Goal: Find specific page/section: Find specific page/section

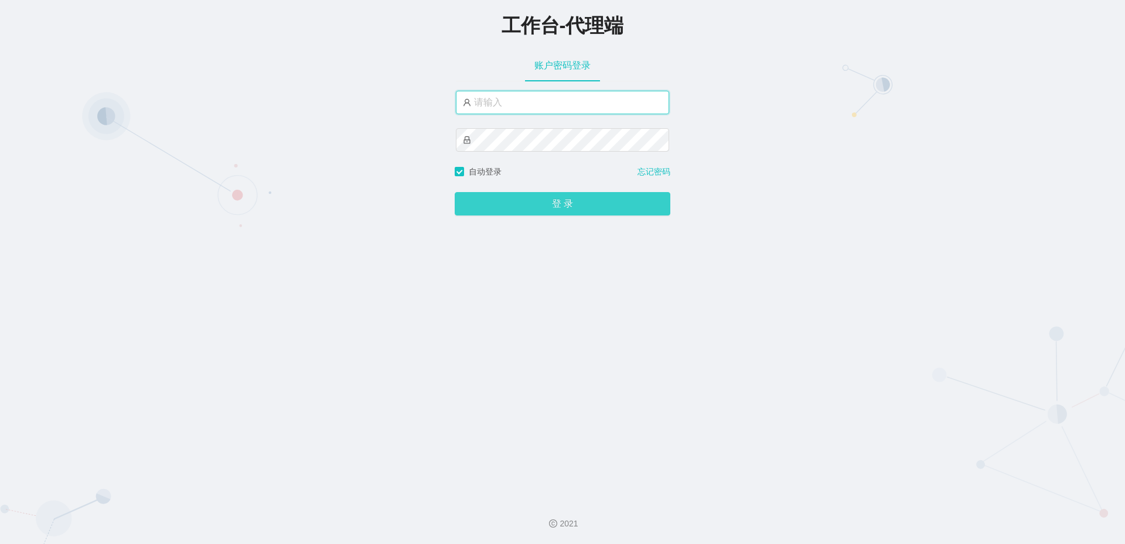
type input "laosan2hao"
click at [561, 206] on button "登 录" at bounding box center [563, 203] width 216 height 23
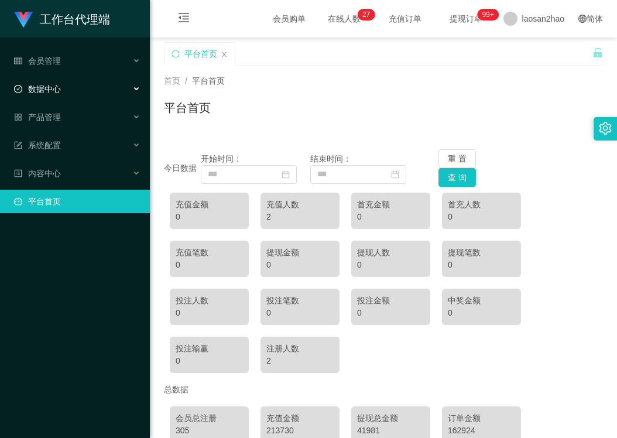
click at [62, 87] on div "数据中心" at bounding box center [75, 88] width 150 height 23
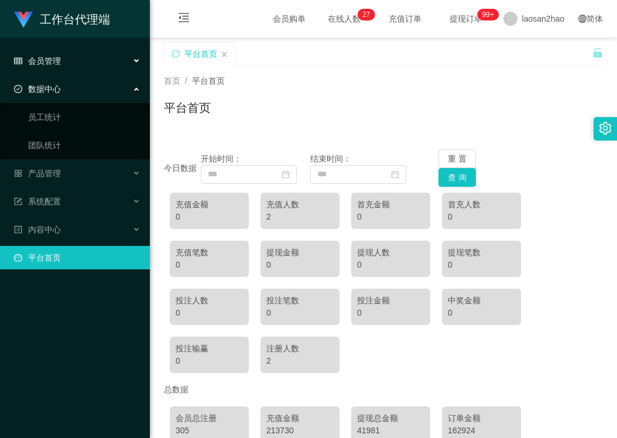
click at [62, 59] on div "会员管理" at bounding box center [75, 60] width 150 height 23
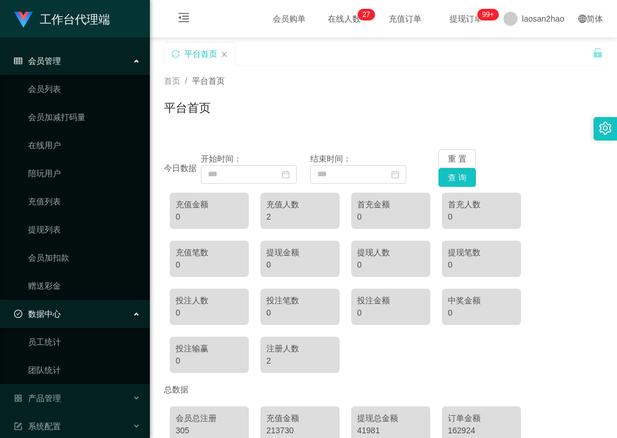
click at [70, 316] on div "数据中心" at bounding box center [75, 313] width 150 height 23
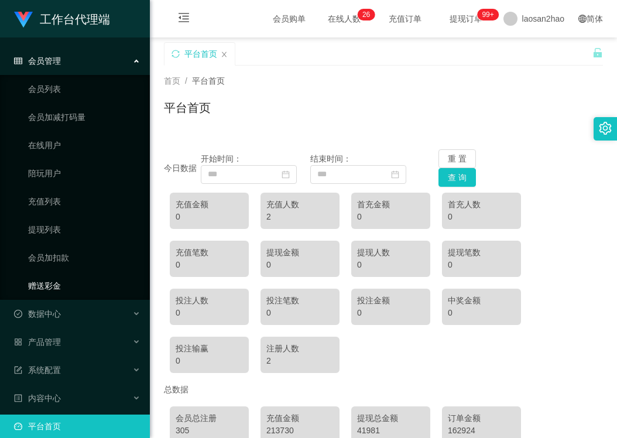
click at [60, 290] on link "赠送彩金" at bounding box center [84, 285] width 112 height 23
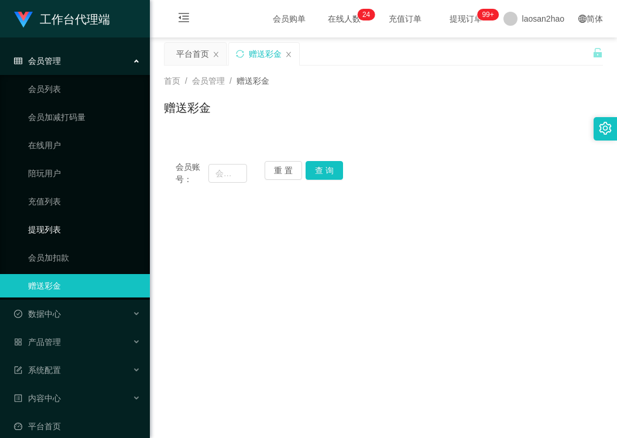
click at [63, 230] on link "提现列表" at bounding box center [84, 229] width 112 height 23
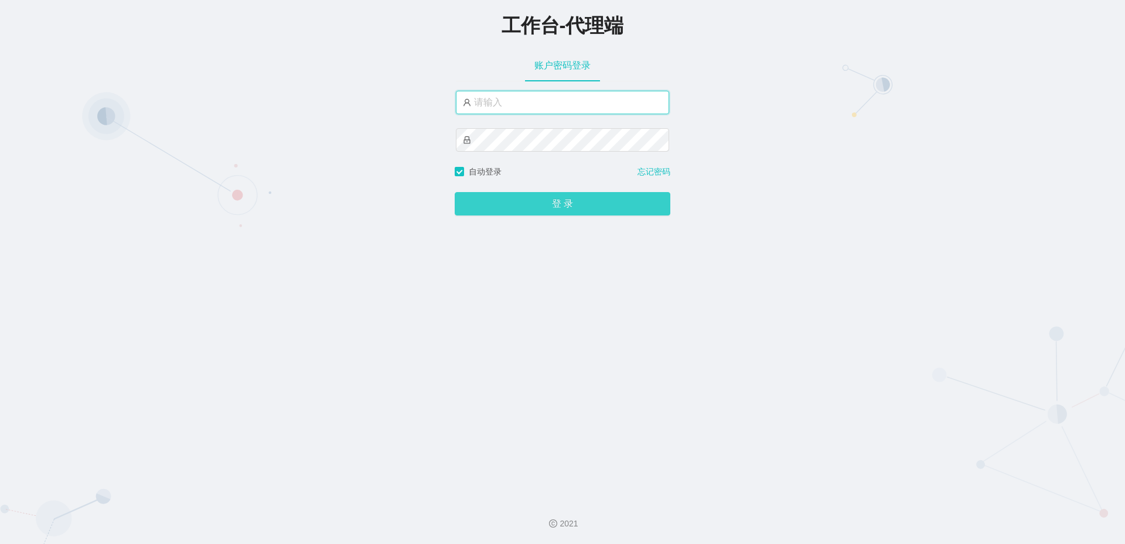
type input "laosan2hao"
click at [292, 120] on button "登 录" at bounding box center [563, 203] width 216 height 23
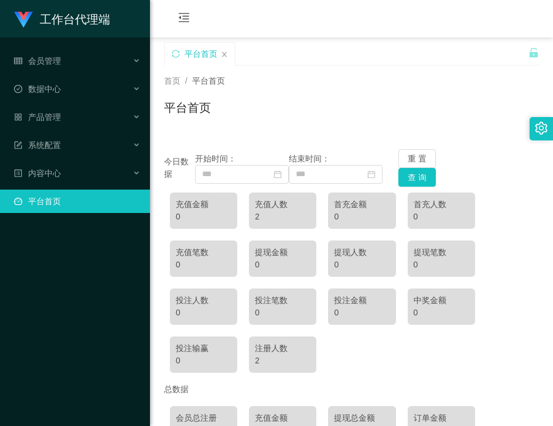
click at [39, 120] on div "工作台代理端 会员管理 数据中心 产品管理 系统配置 内容中心 平台首页" at bounding box center [75, 213] width 150 height 426
click at [75, 120] on div "工作台代理端 会员管理 数据中心 产品管理 系统配置 内容中心 平台首页" at bounding box center [75, 213] width 150 height 426
